Goal: Task Accomplishment & Management: Manage account settings

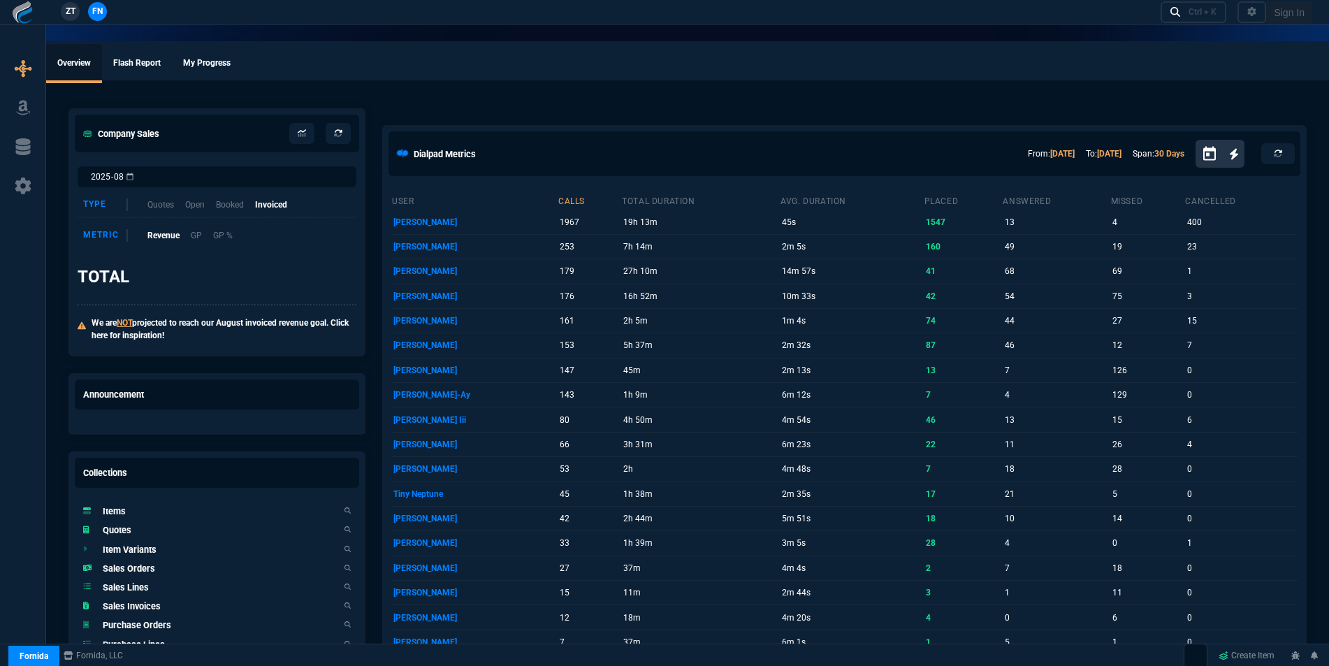
select select "16: [PERSON_NAME]"
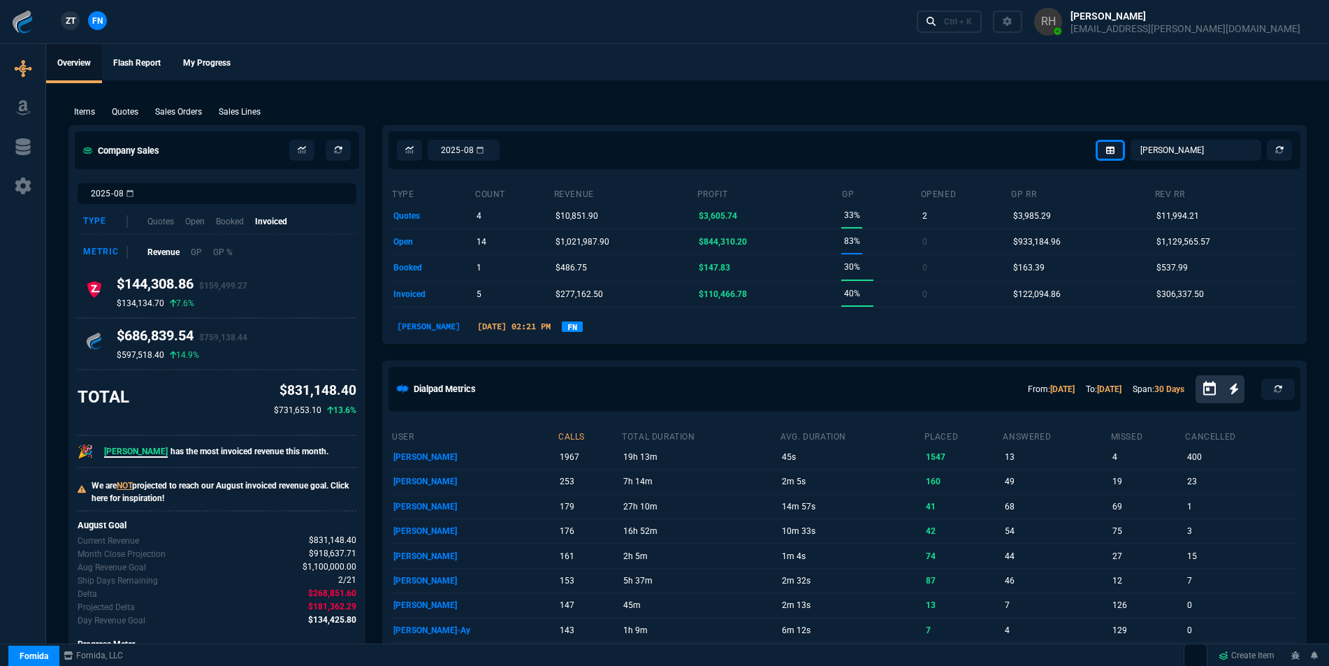
click at [132, 111] on p "Quotes" at bounding box center [125, 112] width 27 height 13
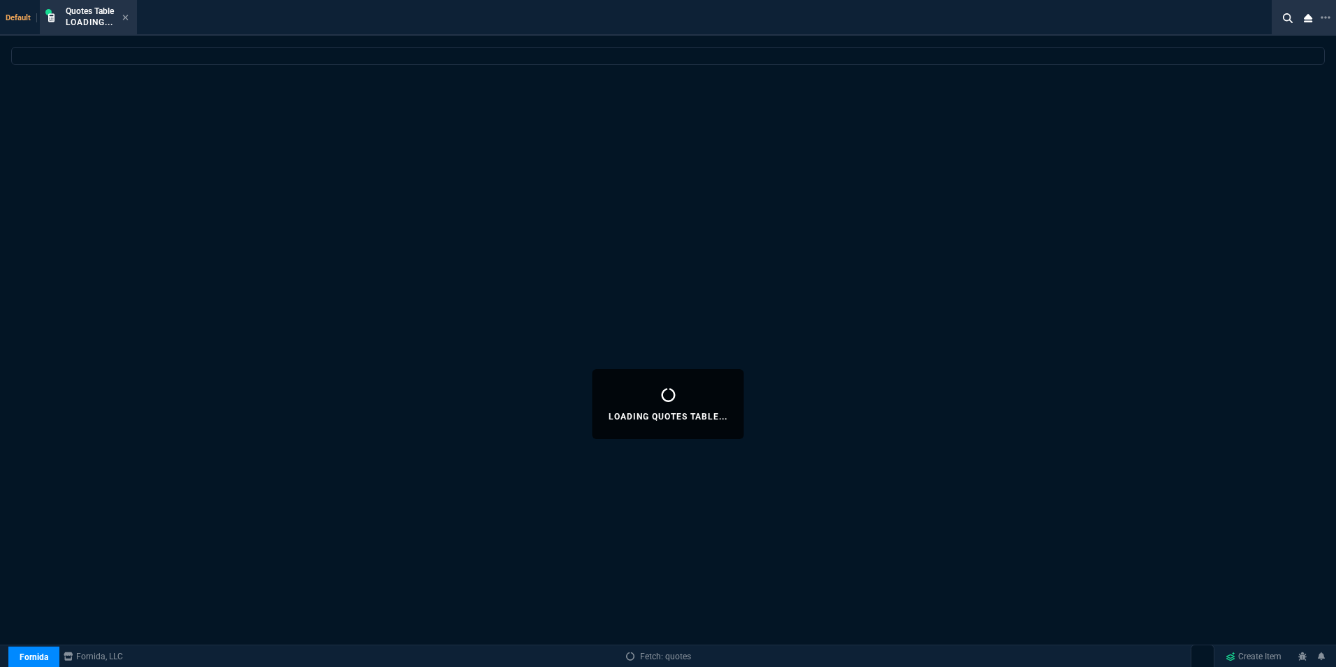
select select
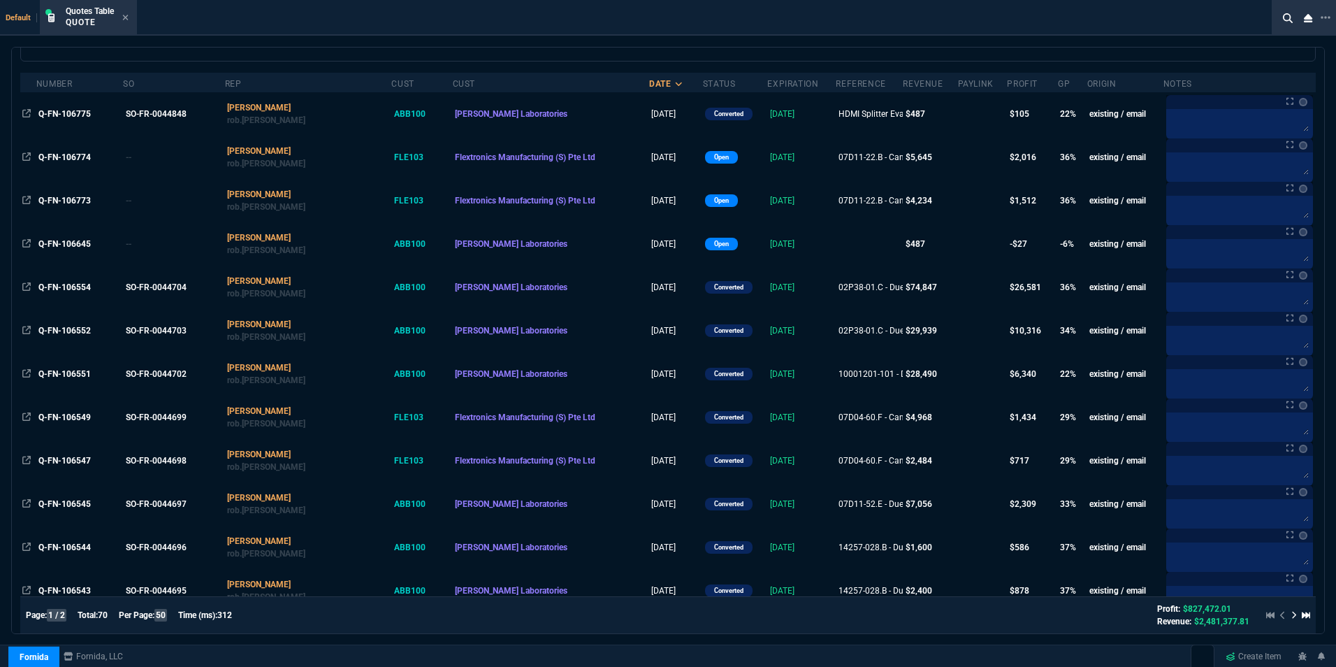
scroll to position [41, 0]
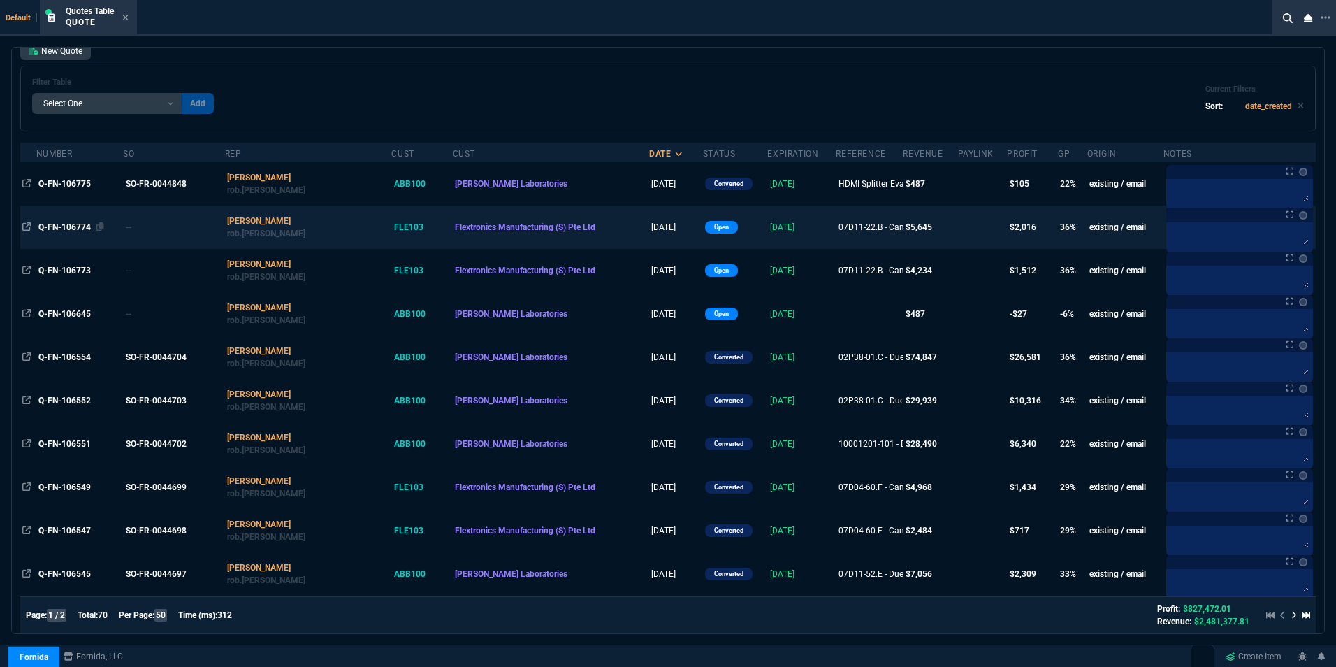
click at [63, 223] on span "Q-FN-106774" at bounding box center [64, 227] width 52 height 10
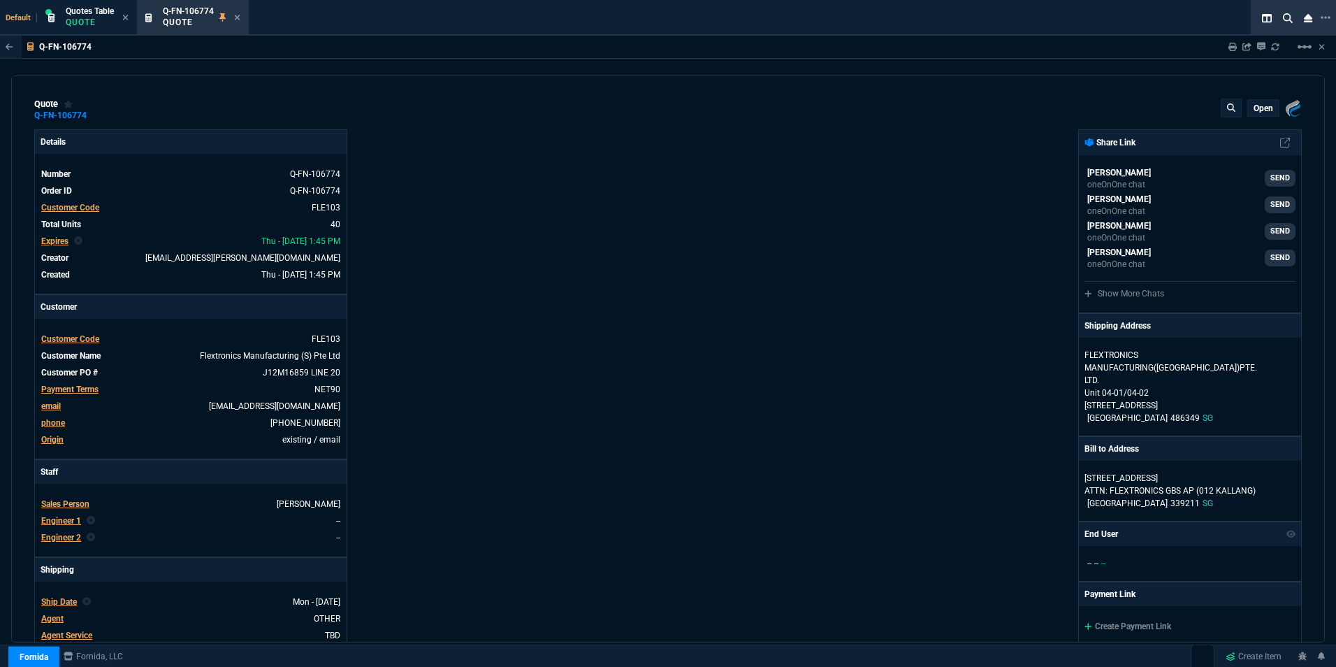
type input "39"
type input "55"
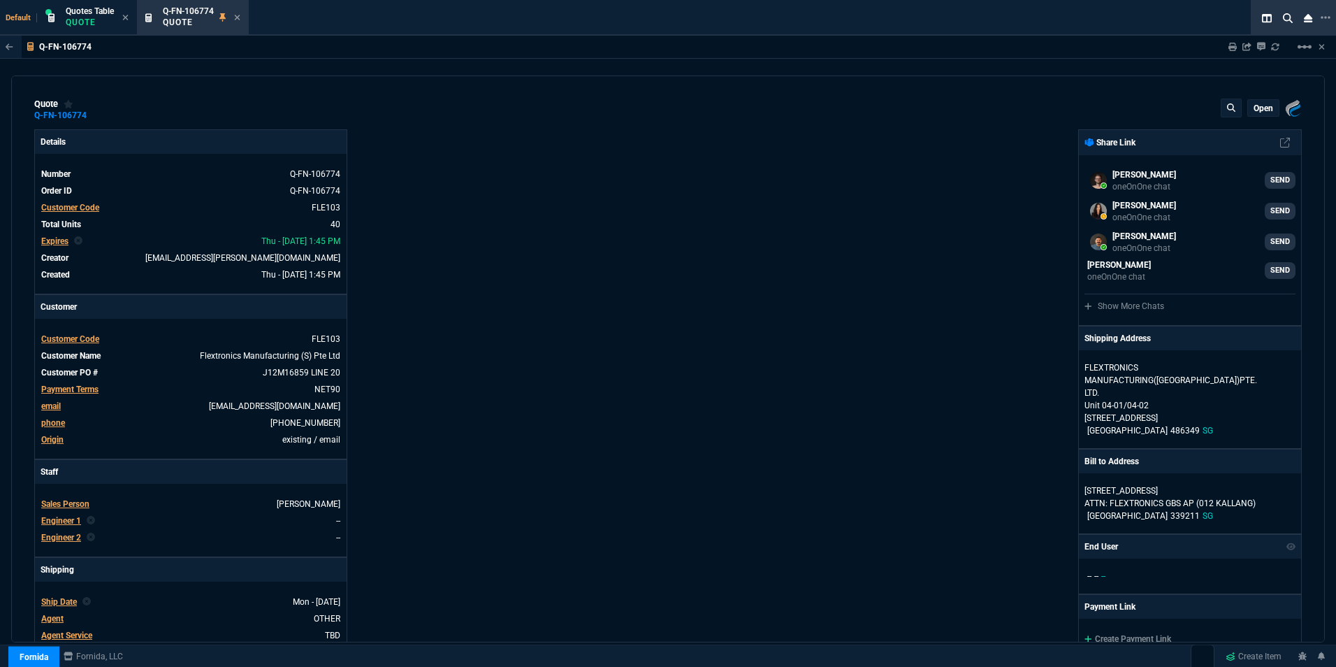
click at [1255, 112] on p "open" at bounding box center [1264, 108] width 20 height 11
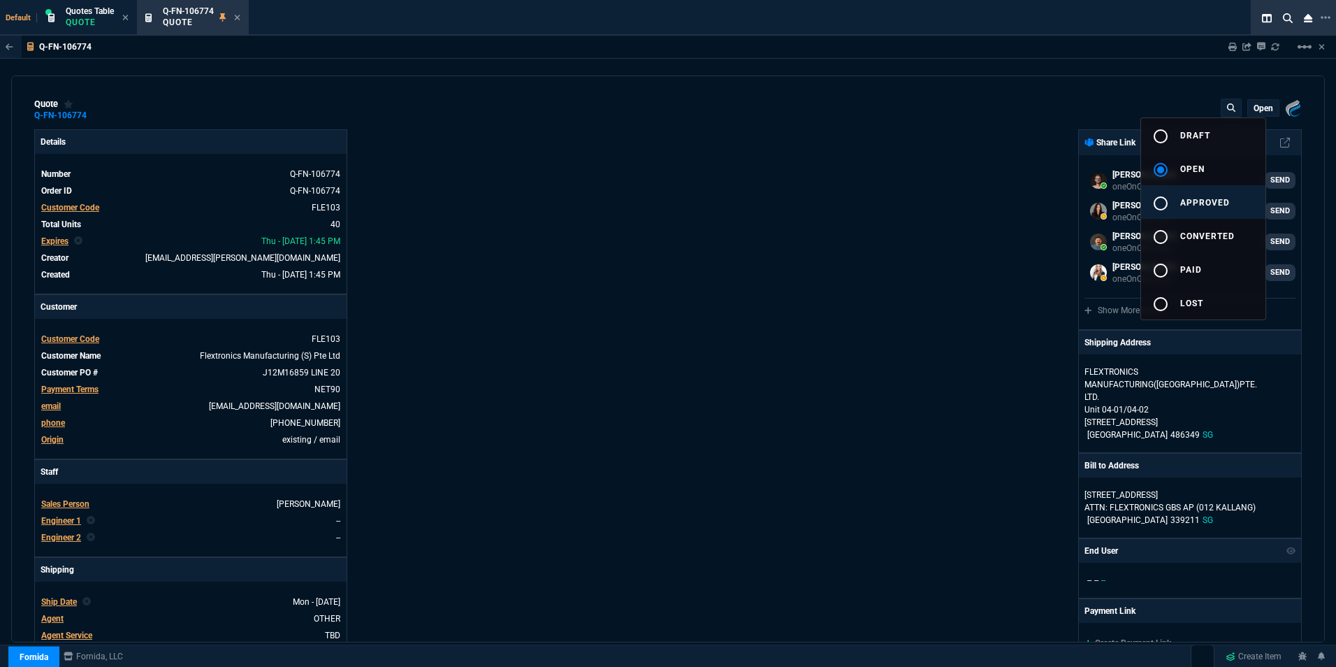
click at [1222, 201] on span "approved" at bounding box center [1205, 203] width 50 height 10
type input "39"
type input "55"
click at [605, 160] on div at bounding box center [668, 333] width 1336 height 667
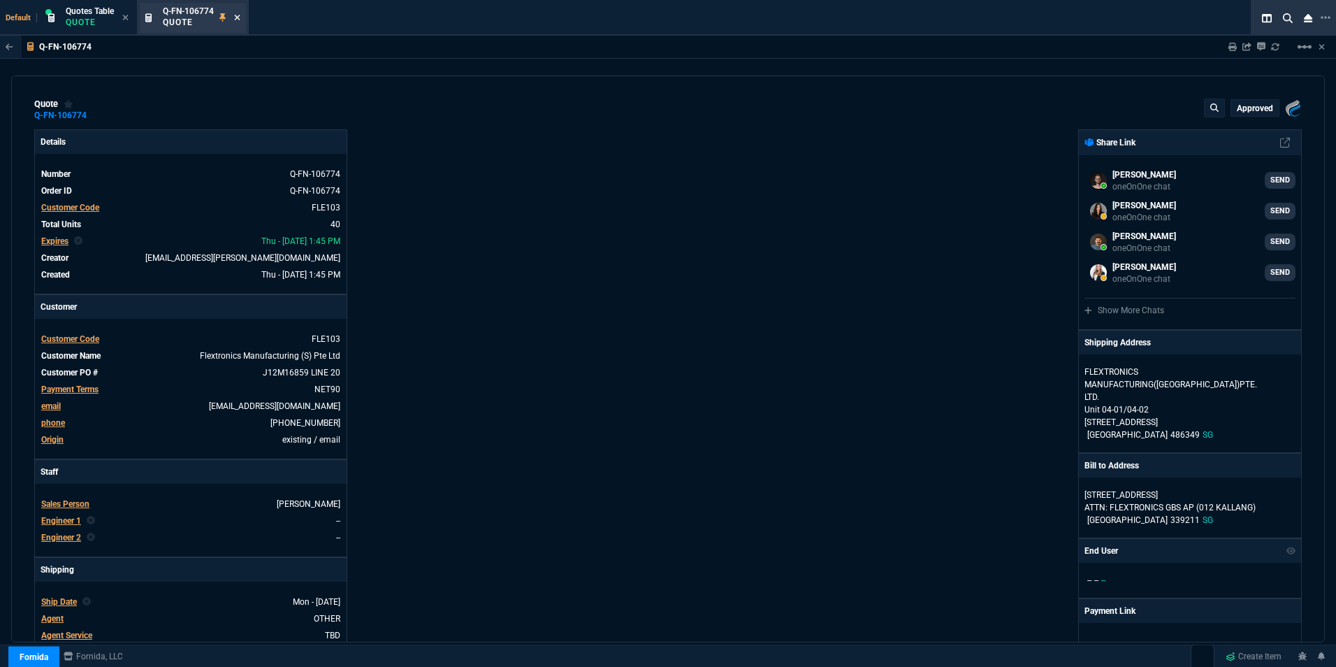
click at [236, 20] on icon at bounding box center [238, 18] width 6 height 6
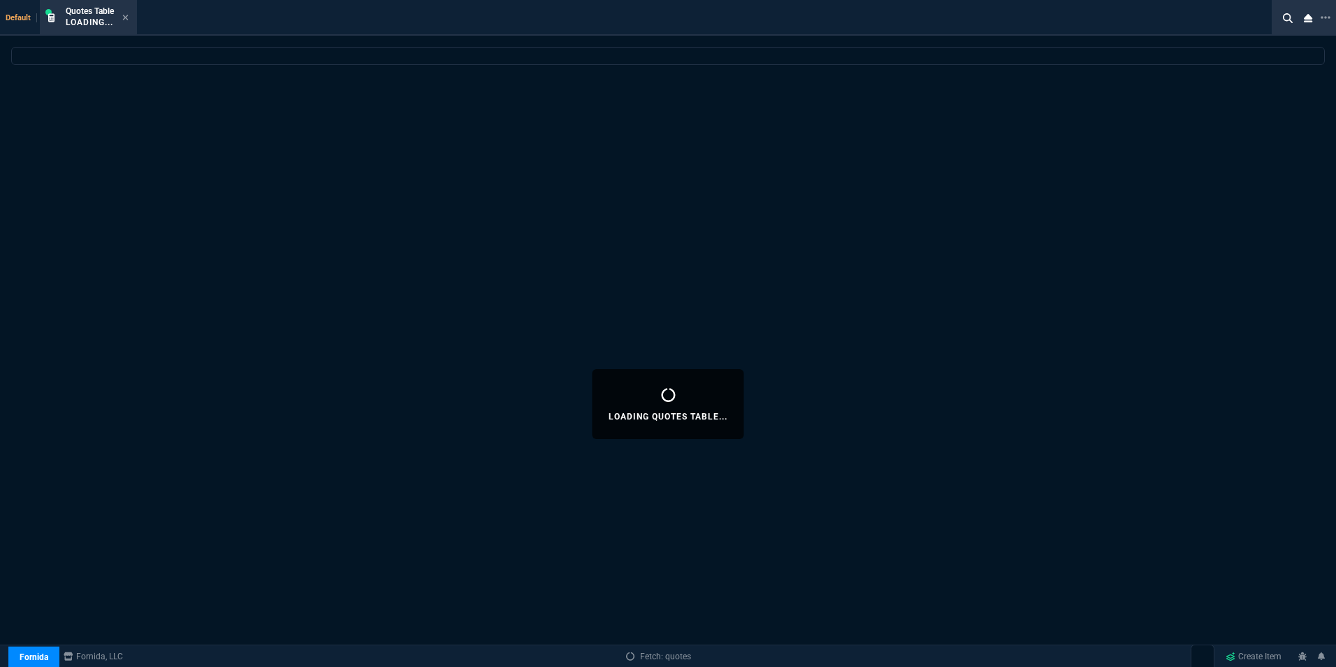
select select
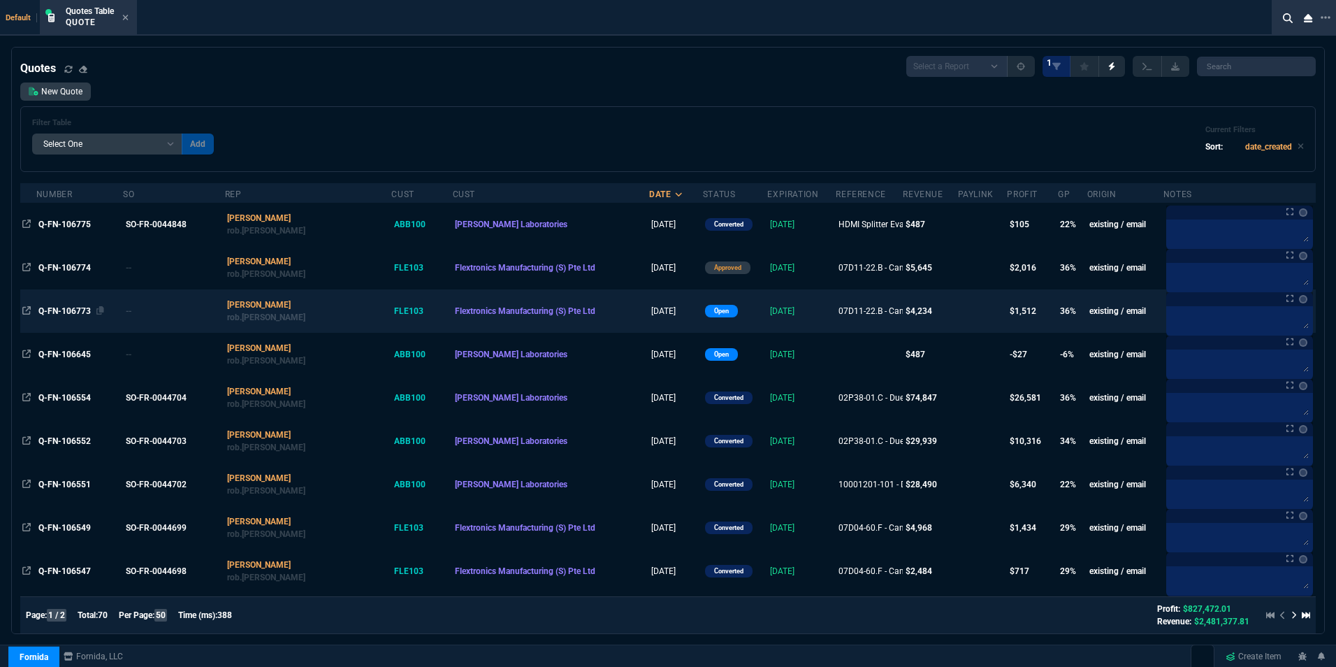
click at [79, 306] on span "Q-FN-106773" at bounding box center [64, 311] width 52 height 10
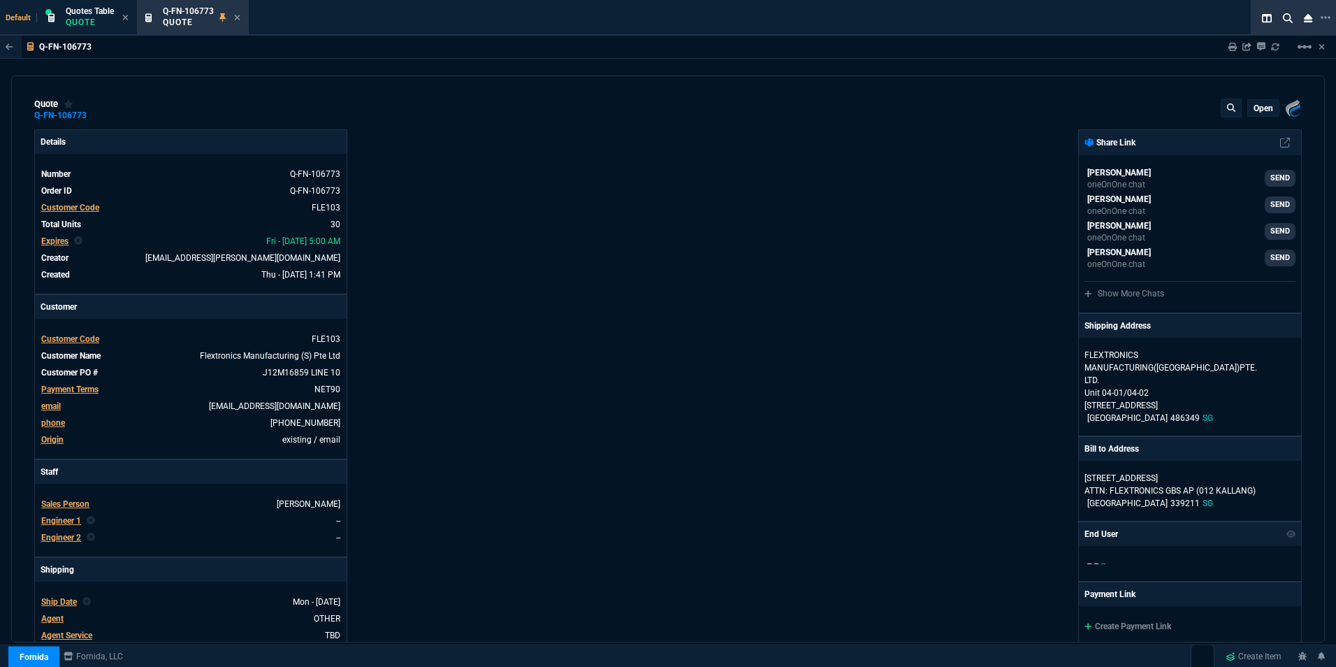
type input "39"
type input "55"
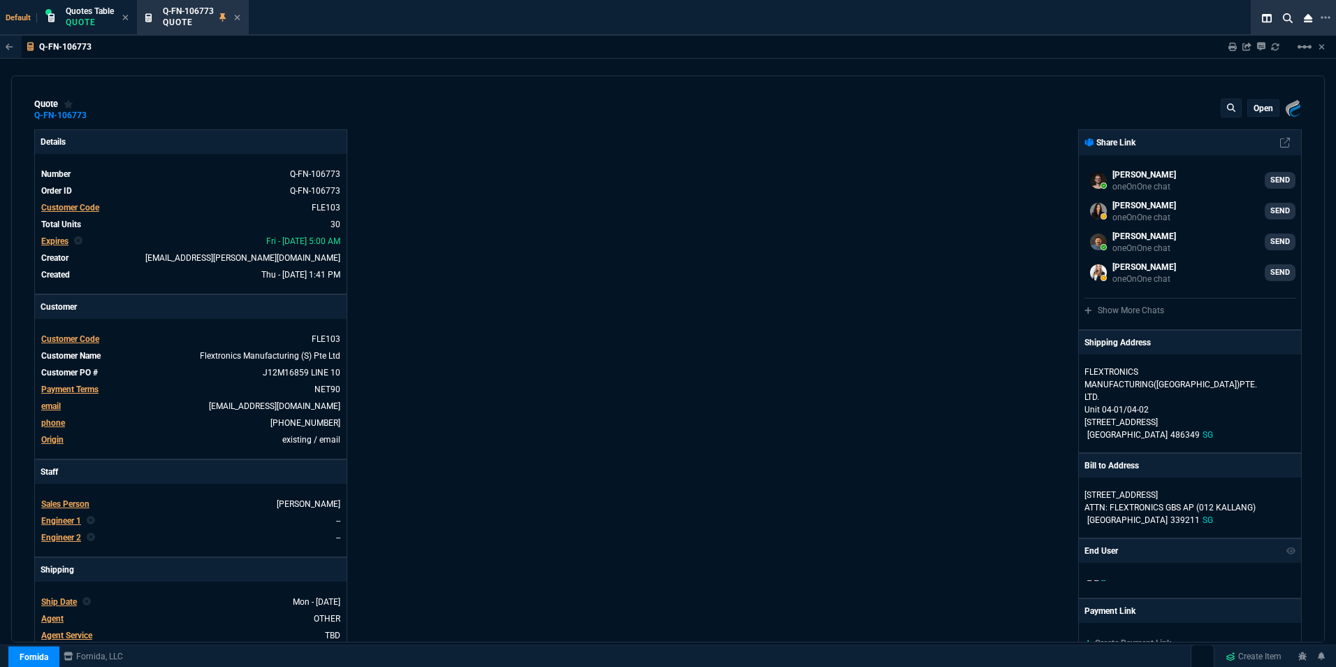
click at [1257, 113] on p "open" at bounding box center [1264, 108] width 20 height 11
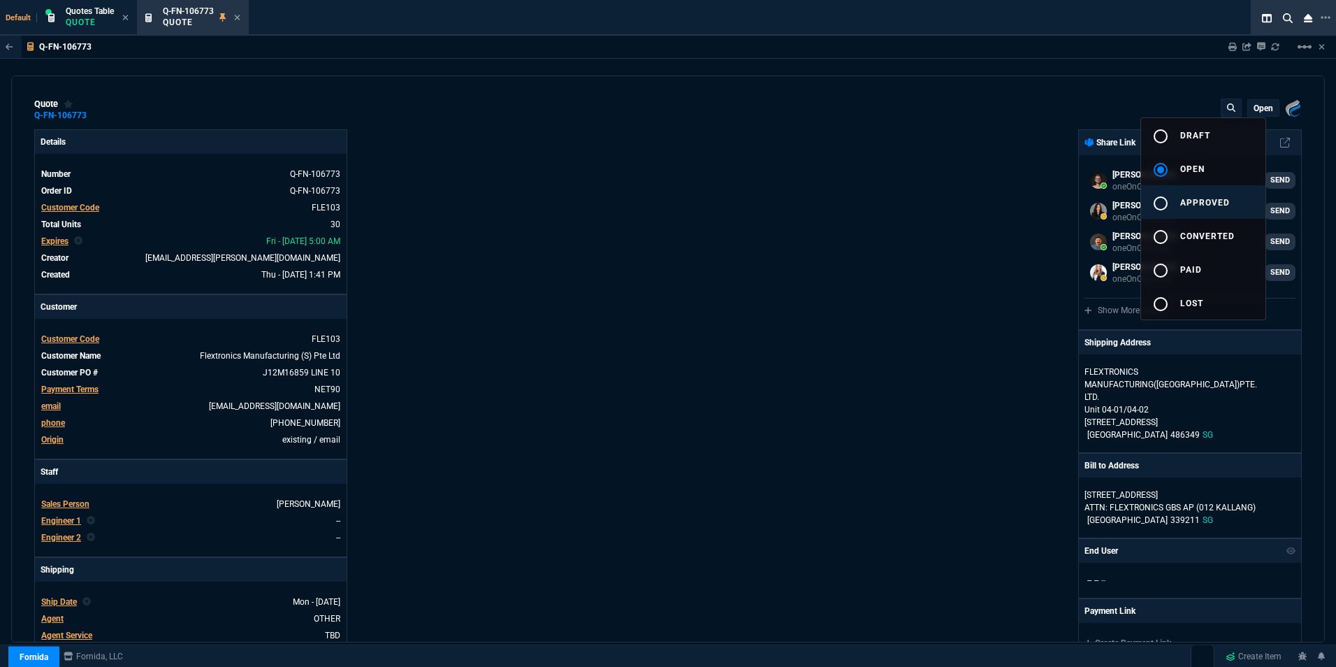
click at [1207, 198] on span "approved" at bounding box center [1205, 203] width 50 height 10
type input "39"
type input "55"
click at [776, 233] on div at bounding box center [668, 333] width 1336 height 667
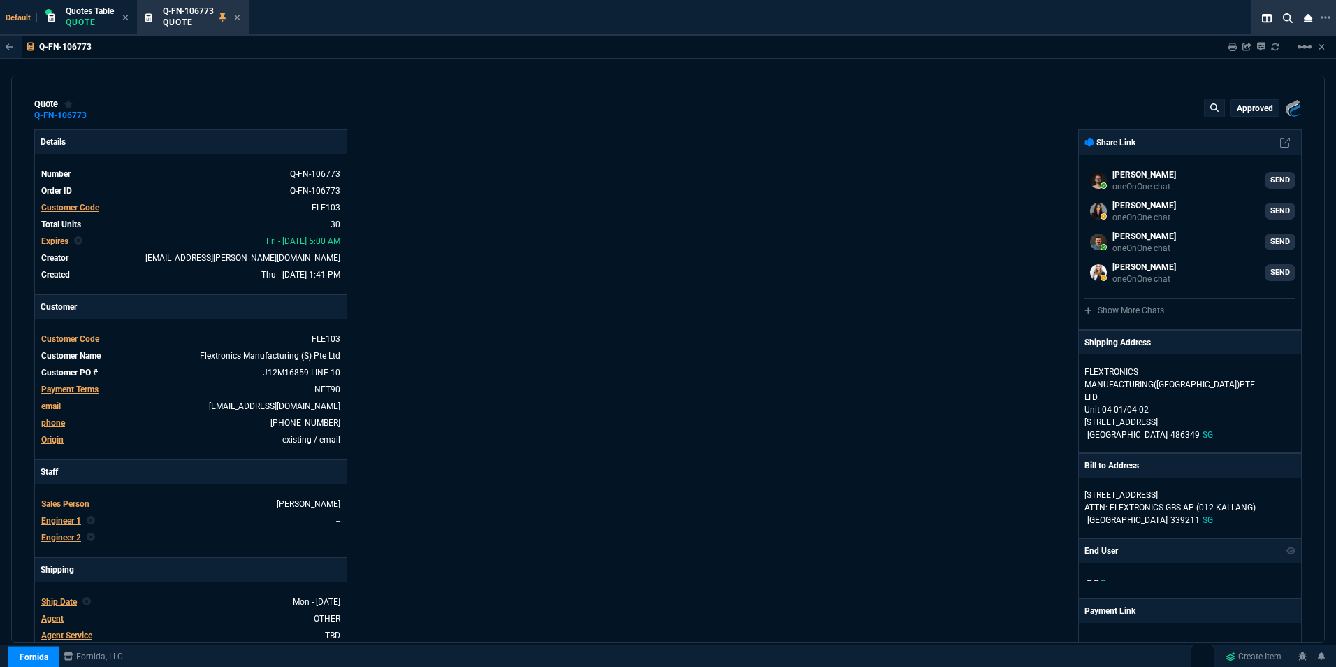
select select "16: [PERSON_NAME]"
click at [240, 15] on icon at bounding box center [237, 17] width 6 height 8
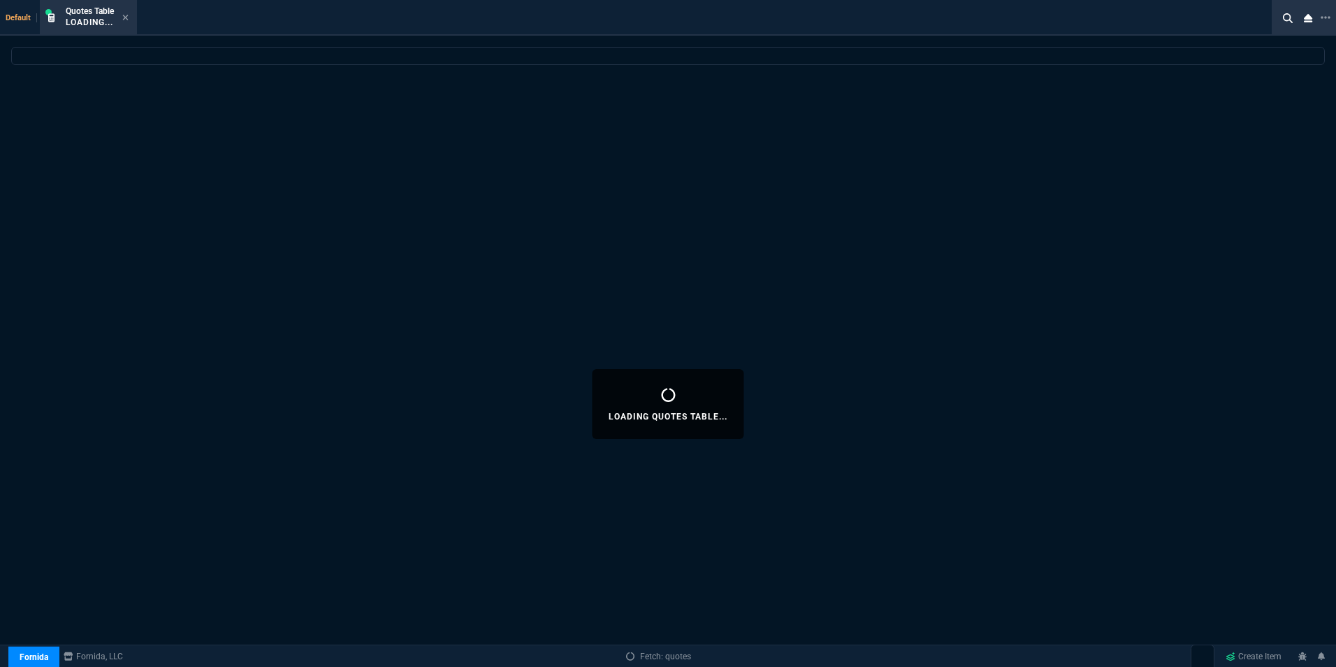
select select
